Goal: Find contact information: Find contact information

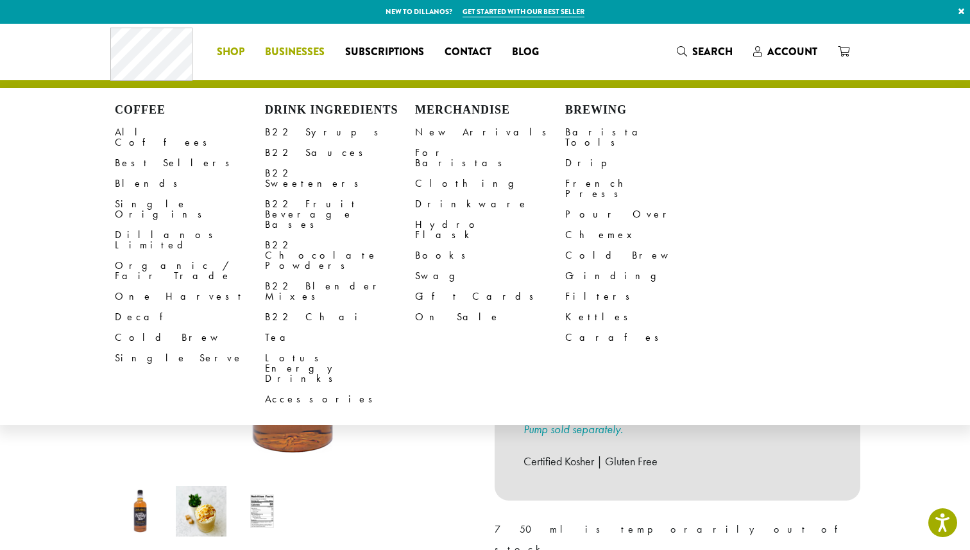
click at [291, 52] on span "Businesses" at bounding box center [295, 52] width 60 height 16
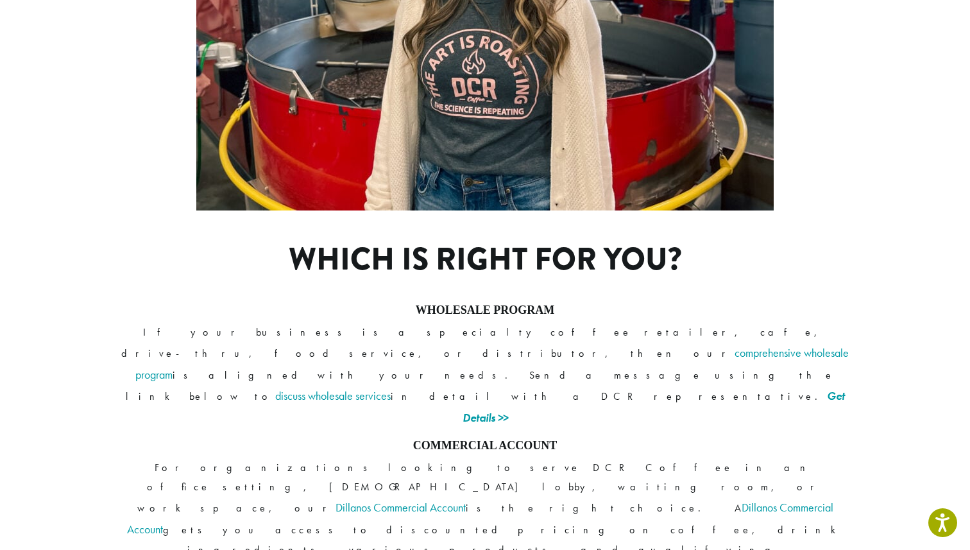
scroll to position [873, 0]
